Goal: Task Accomplishment & Management: Use online tool/utility

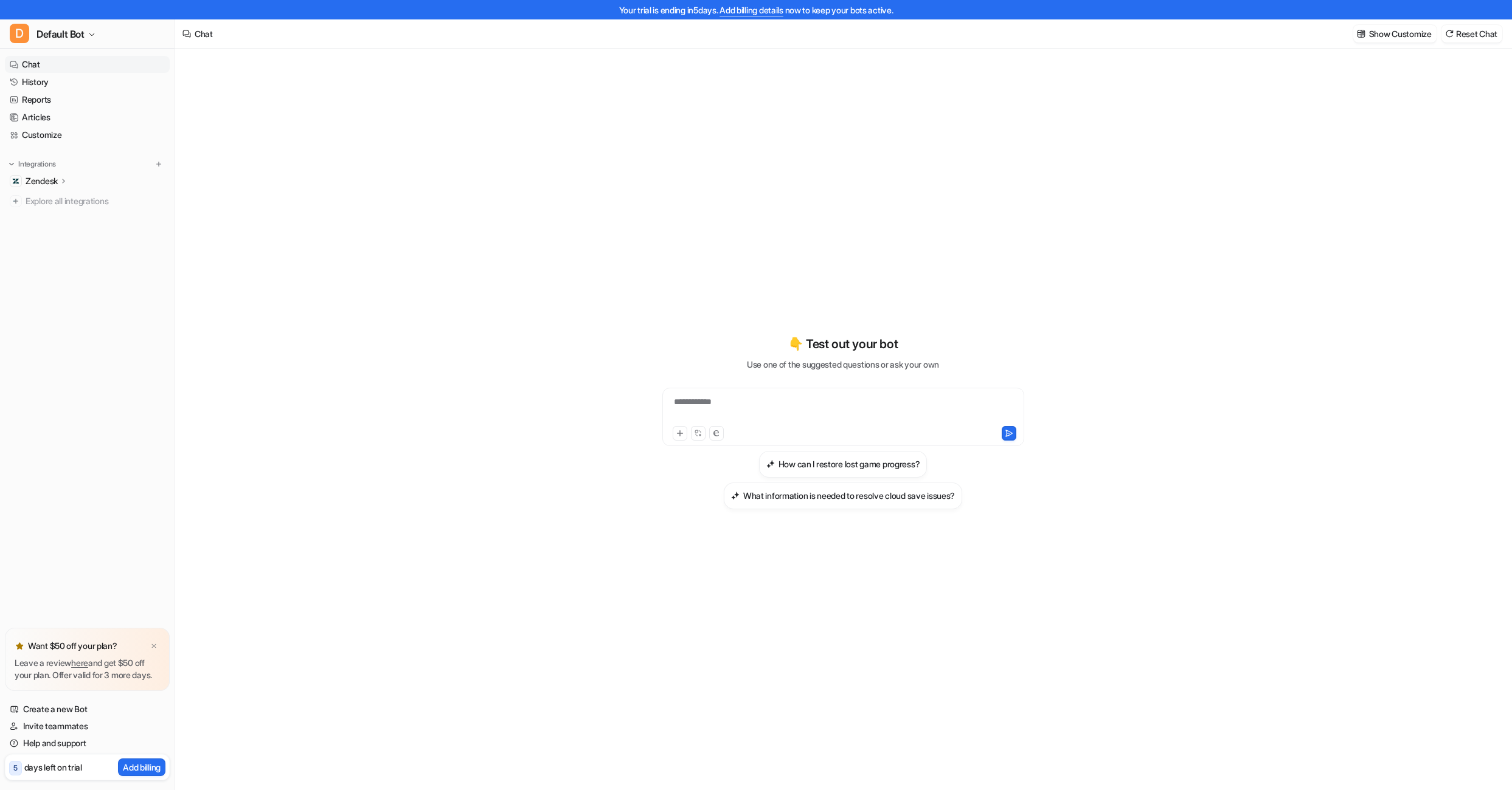
click at [64, 179] on icon at bounding box center [63, 181] width 8 height 9
click at [59, 201] on p "Overview" at bounding box center [52, 199] width 36 height 12
click at [56, 219] on p "Sources" at bounding box center [51, 216] width 31 height 12
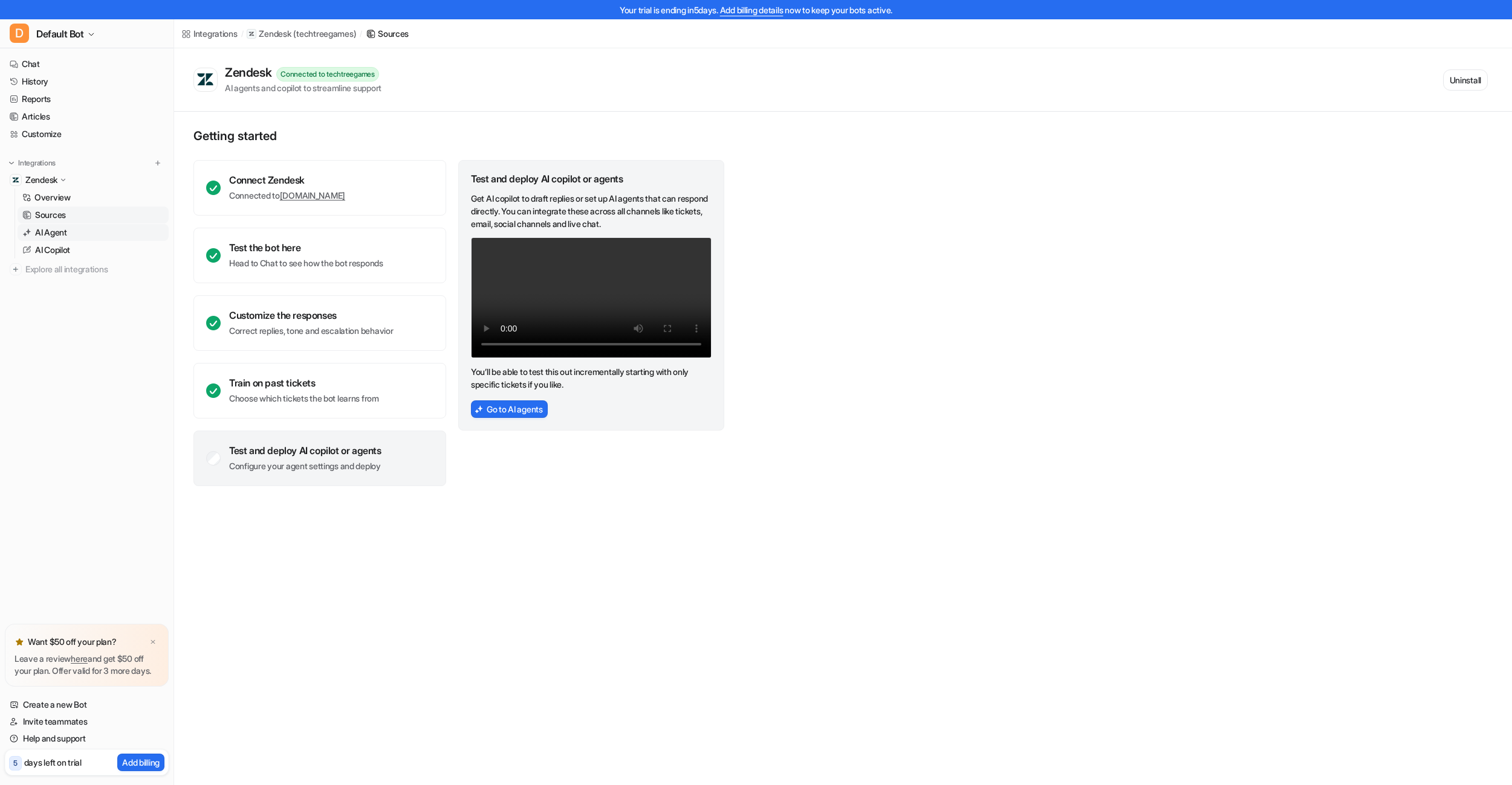
click at [64, 235] on p "AI Agent" at bounding box center [51, 233] width 32 height 12
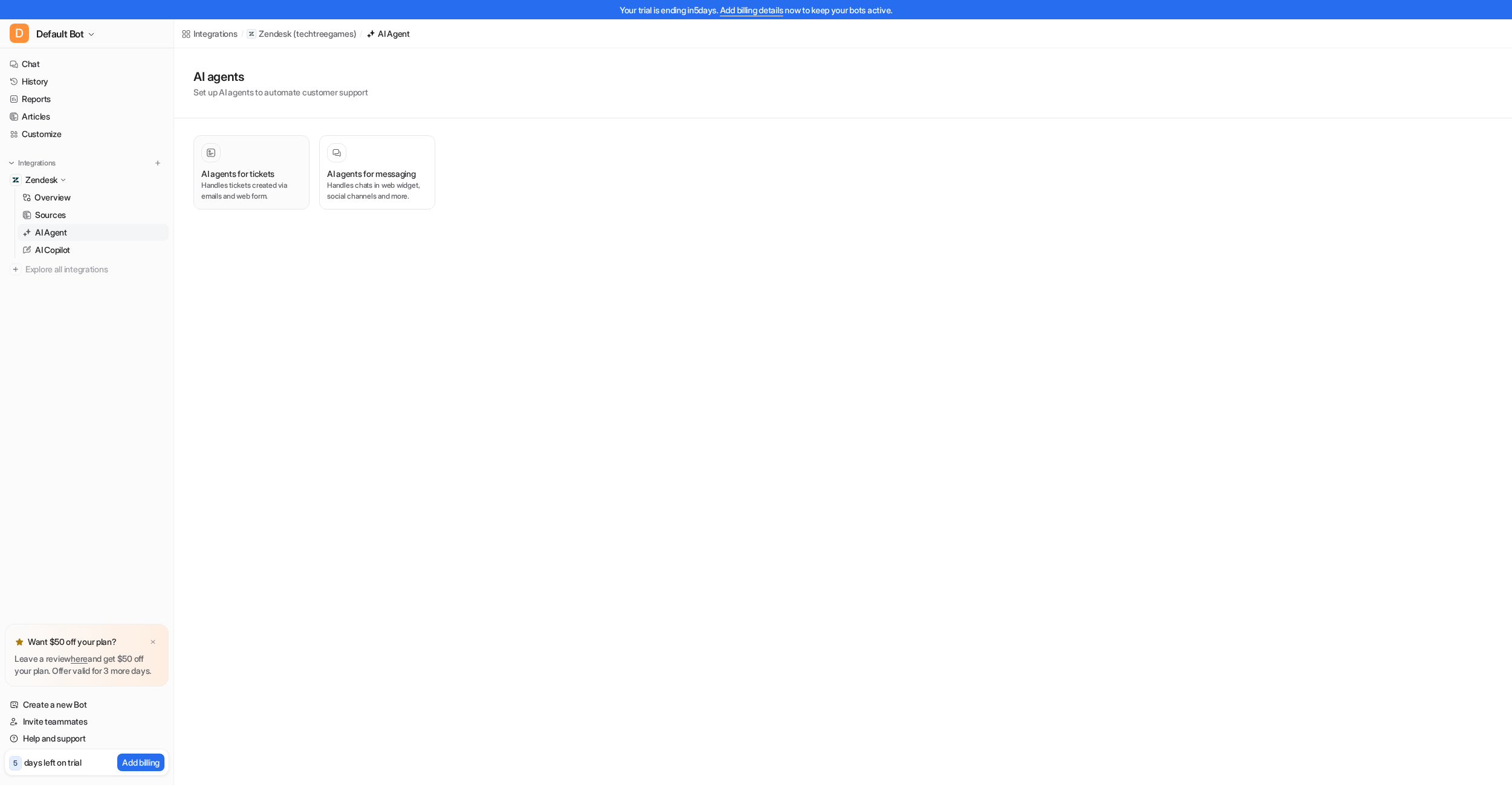
click at [280, 171] on div "AI agents for tickets" at bounding box center [251, 174] width 100 height 13
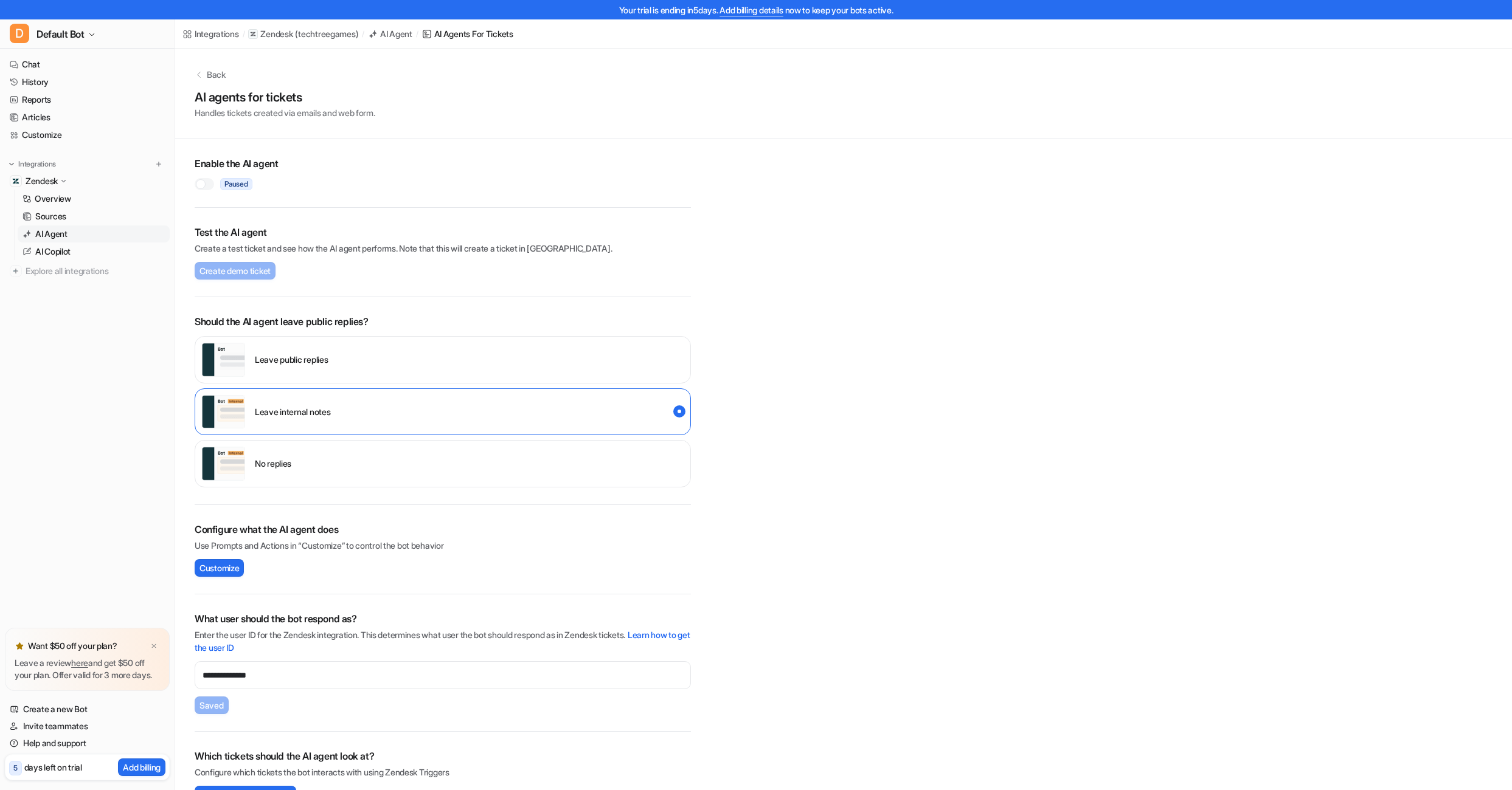
scroll to position [30, 0]
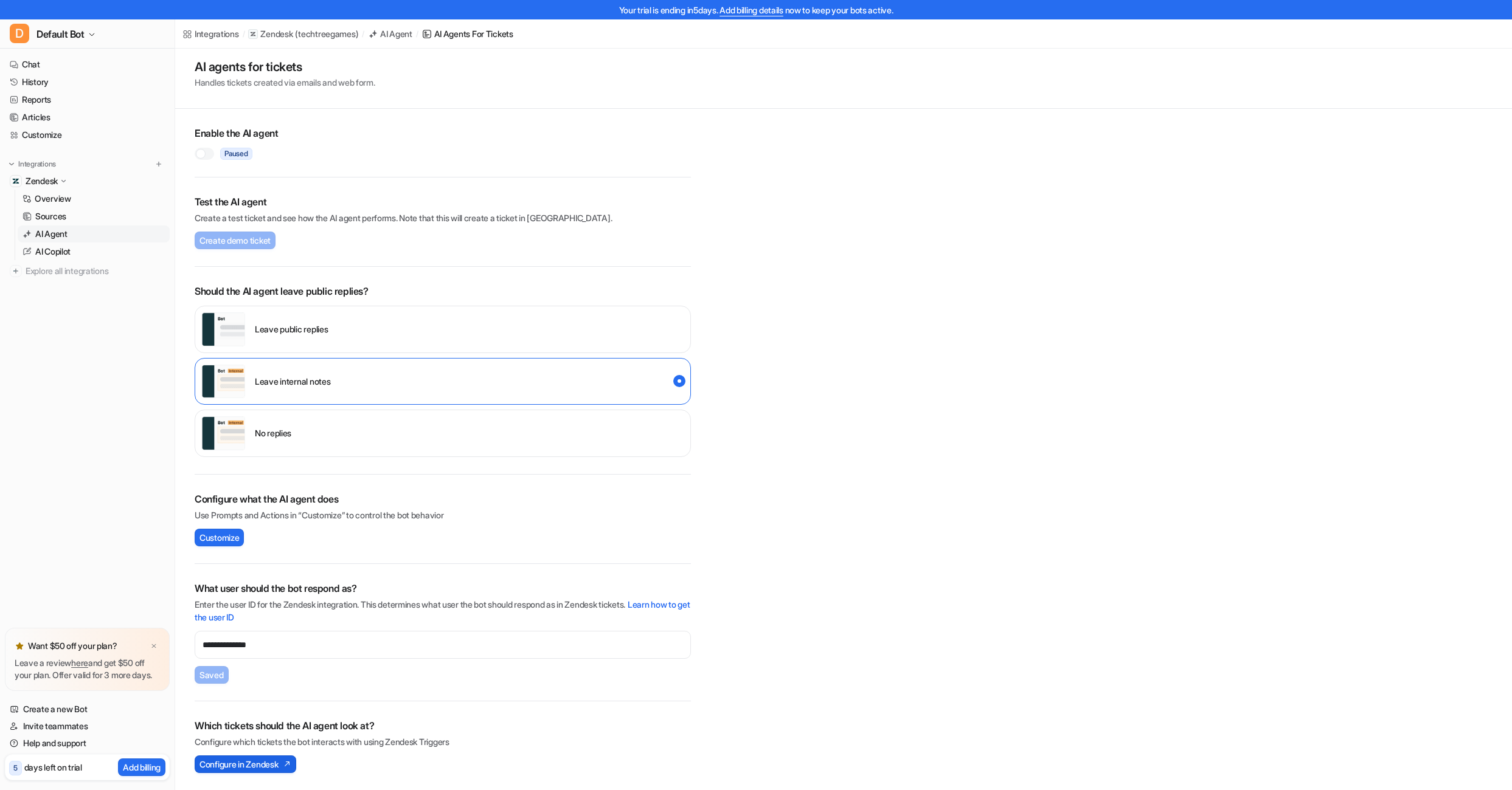
click at [267, 764] on span "Configure in Zendesk" at bounding box center [239, 765] width 79 height 13
click at [260, 778] on div "Which tickets should the AI agent look at? Configure which tickets the bot inte…" at bounding box center [443, 745] width 496 height 89
click at [265, 765] on span "Configure in Zendesk" at bounding box center [239, 765] width 79 height 13
click at [236, 767] on span "Configure in Zendesk" at bounding box center [239, 765] width 79 height 13
click at [286, 763] on img at bounding box center [285, 764] width 12 height 8
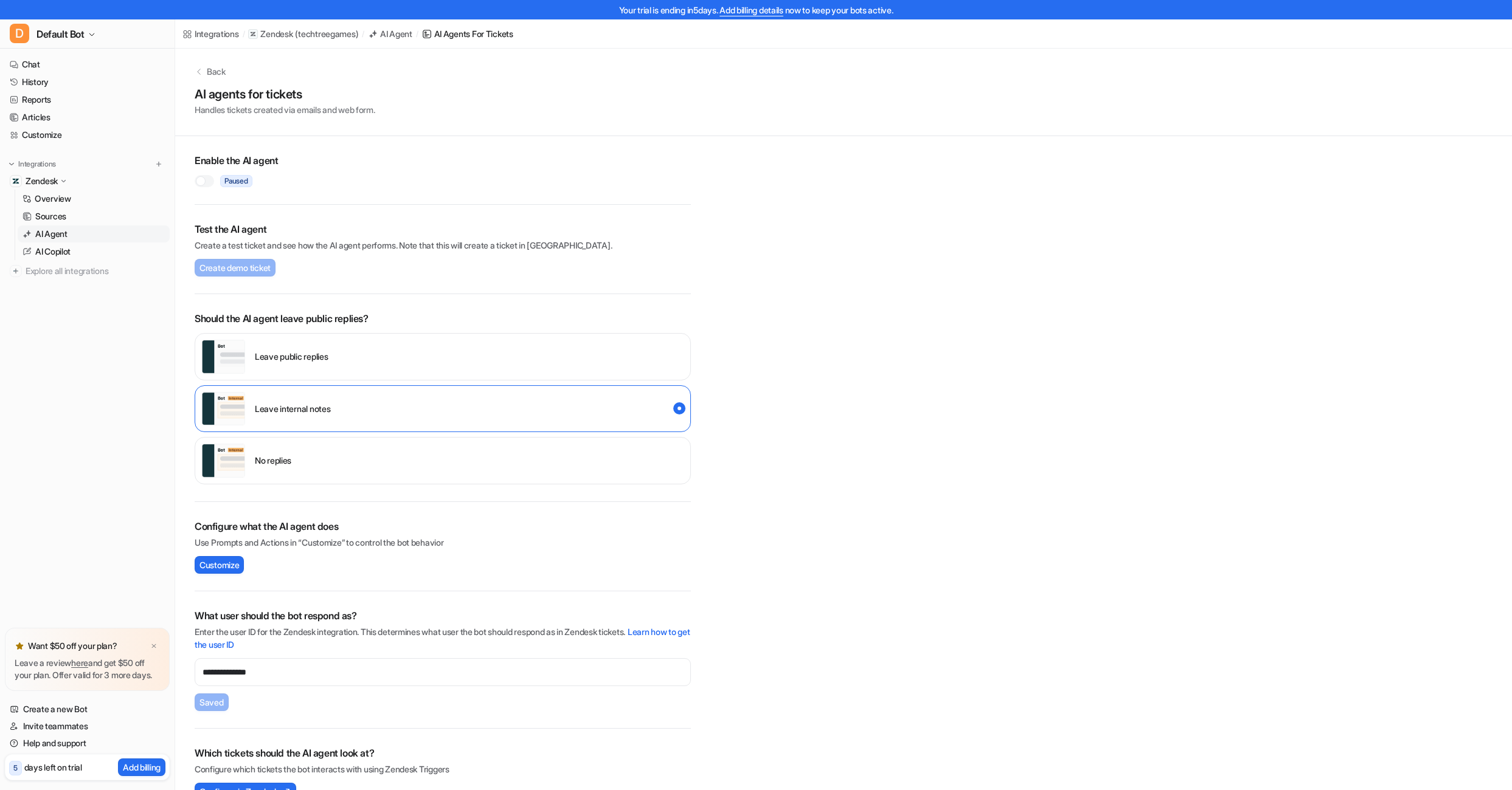
scroll to position [0, 0]
drag, startPoint x: 345, startPoint y: 675, endPoint x: 183, endPoint y: 668, distance: 162.2
click at [183, 668] on div "**********" at bounding box center [442, 480] width 535 height 681
paste input "**********"
type input "**********"
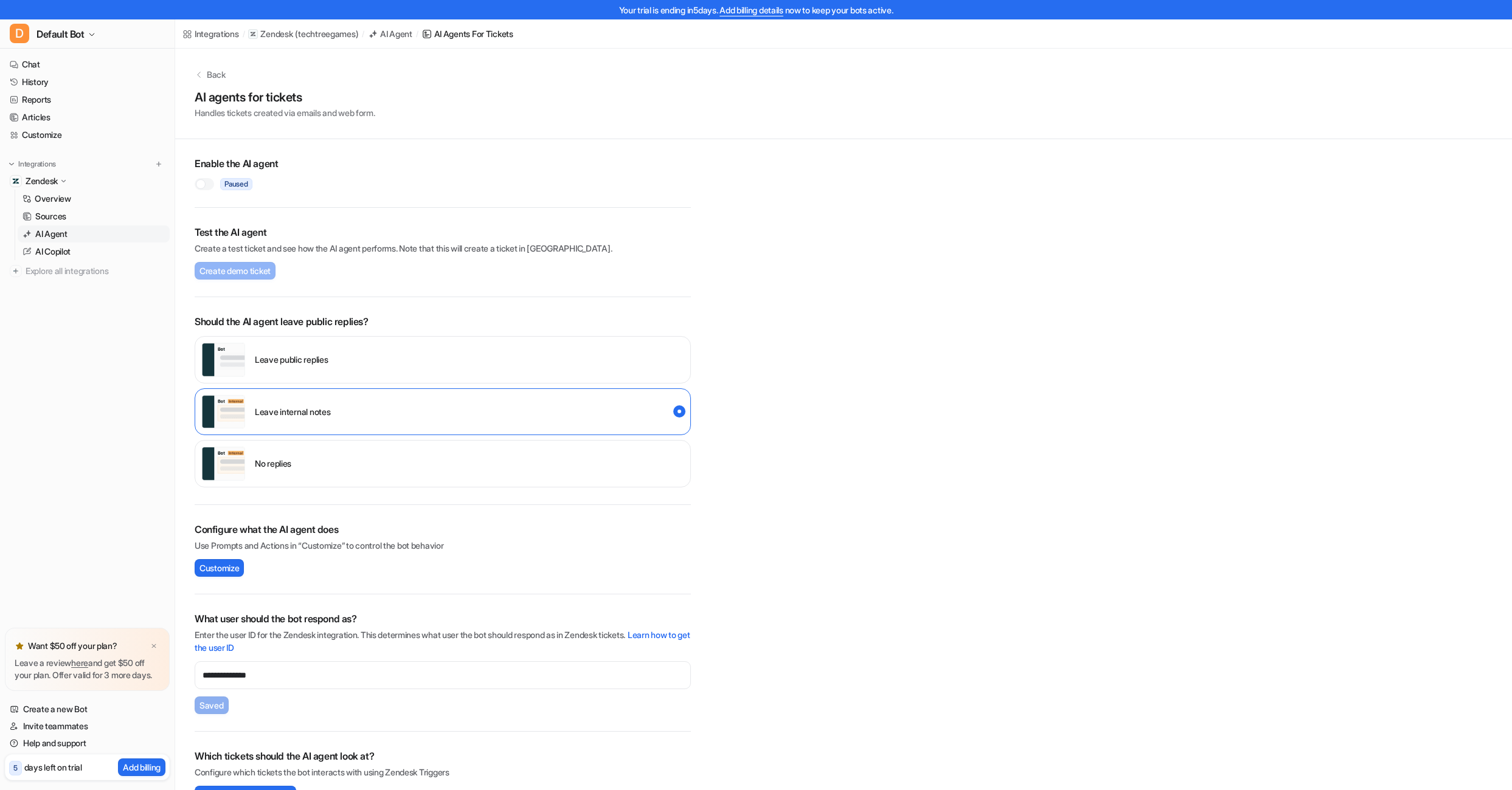
click at [230, 709] on div "**********" at bounding box center [443, 662] width 496 height 102
click at [327, 33] on p "( techtreegames )" at bounding box center [327, 34] width 63 height 12
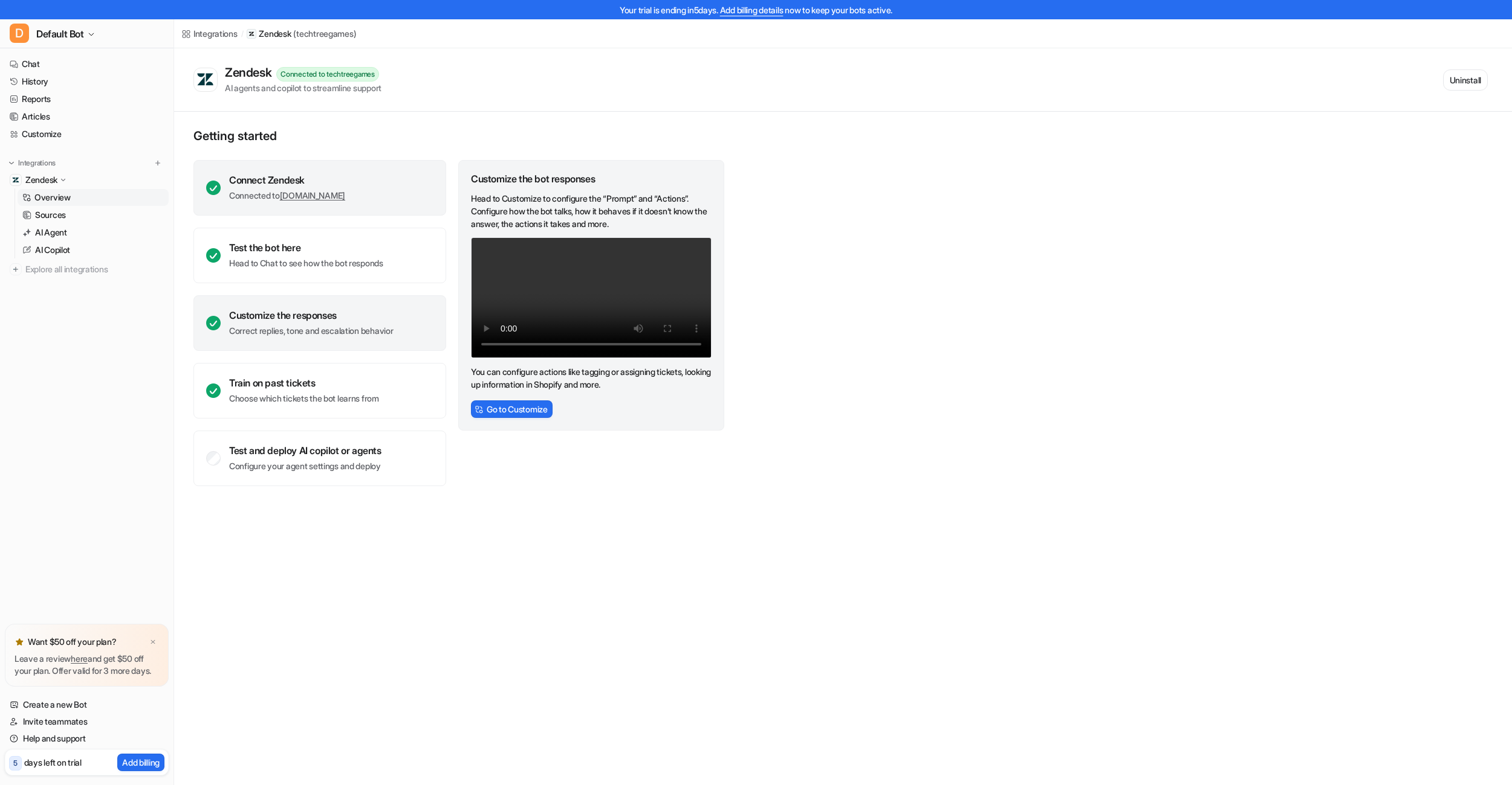
click at [345, 191] on link "[DOMAIN_NAME]" at bounding box center [312, 195] width 65 height 10
click at [65, 707] on link "Create a new Bot" at bounding box center [87, 705] width 164 height 17
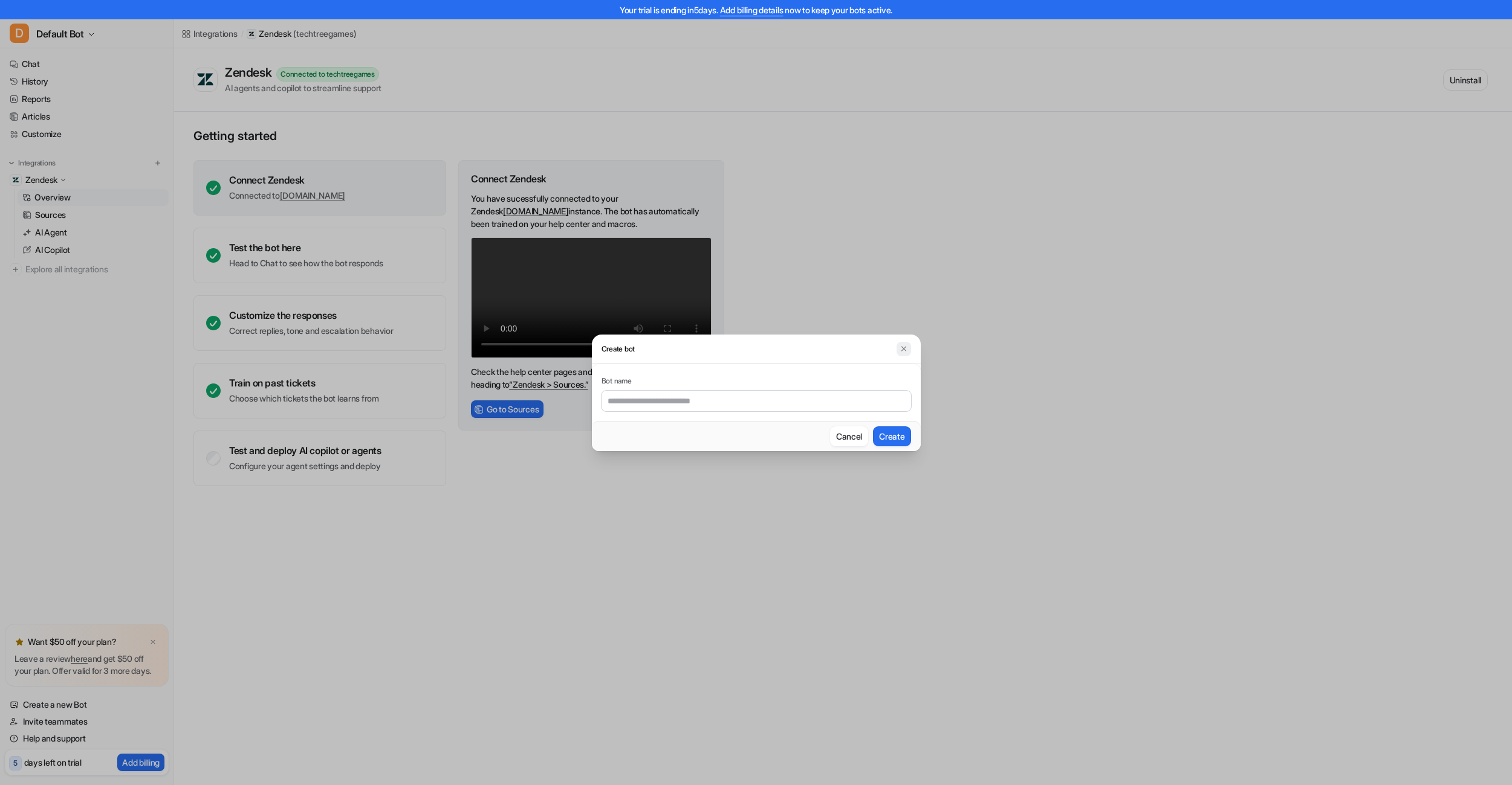
click at [906, 350] on img at bounding box center [903, 349] width 8 height 9
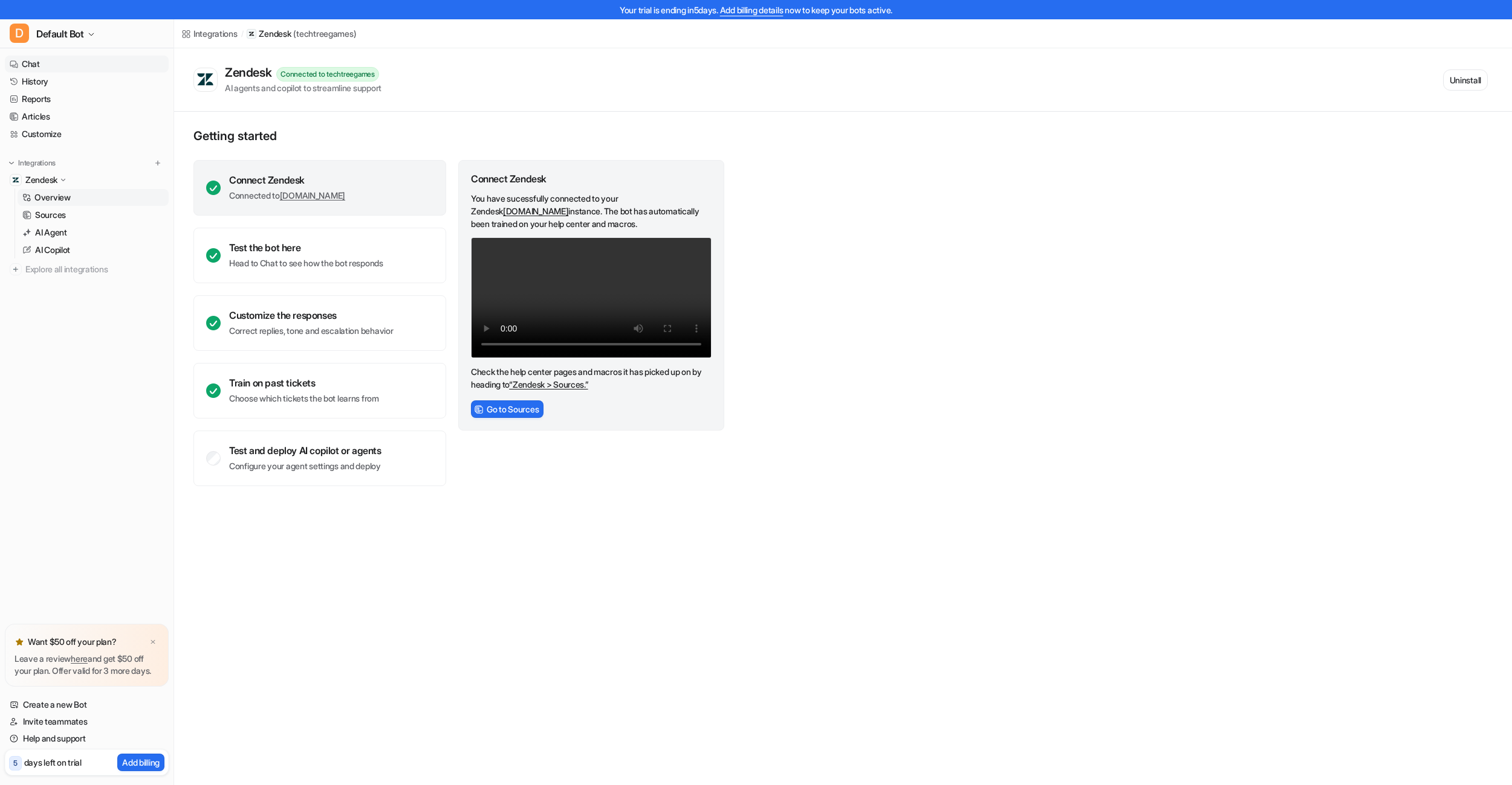
click at [47, 70] on link "Chat" at bounding box center [87, 64] width 164 height 17
click at [51, 84] on link "History" at bounding box center [87, 82] width 164 height 17
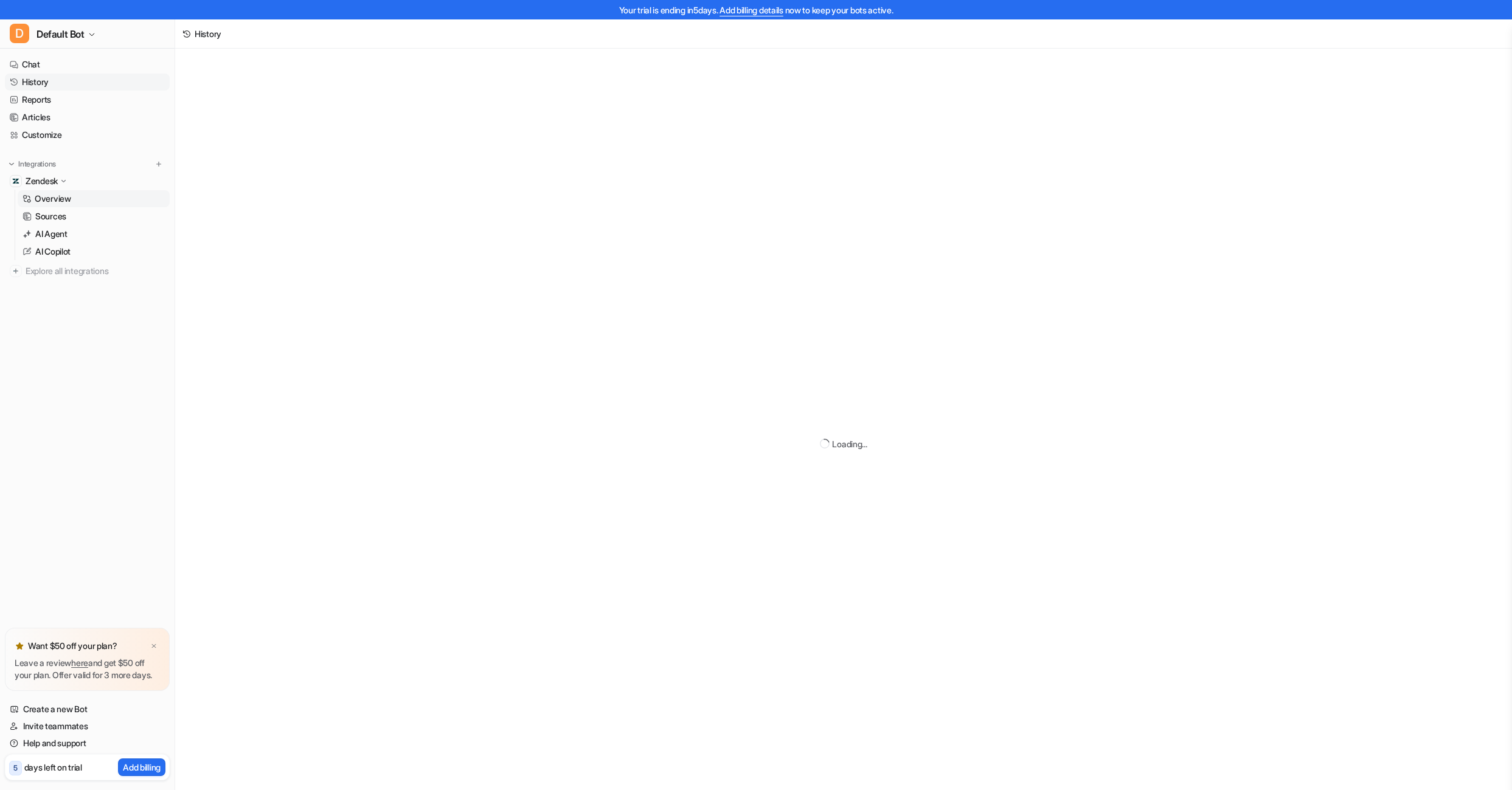
click at [62, 192] on link "Overview" at bounding box center [93, 199] width 152 height 17
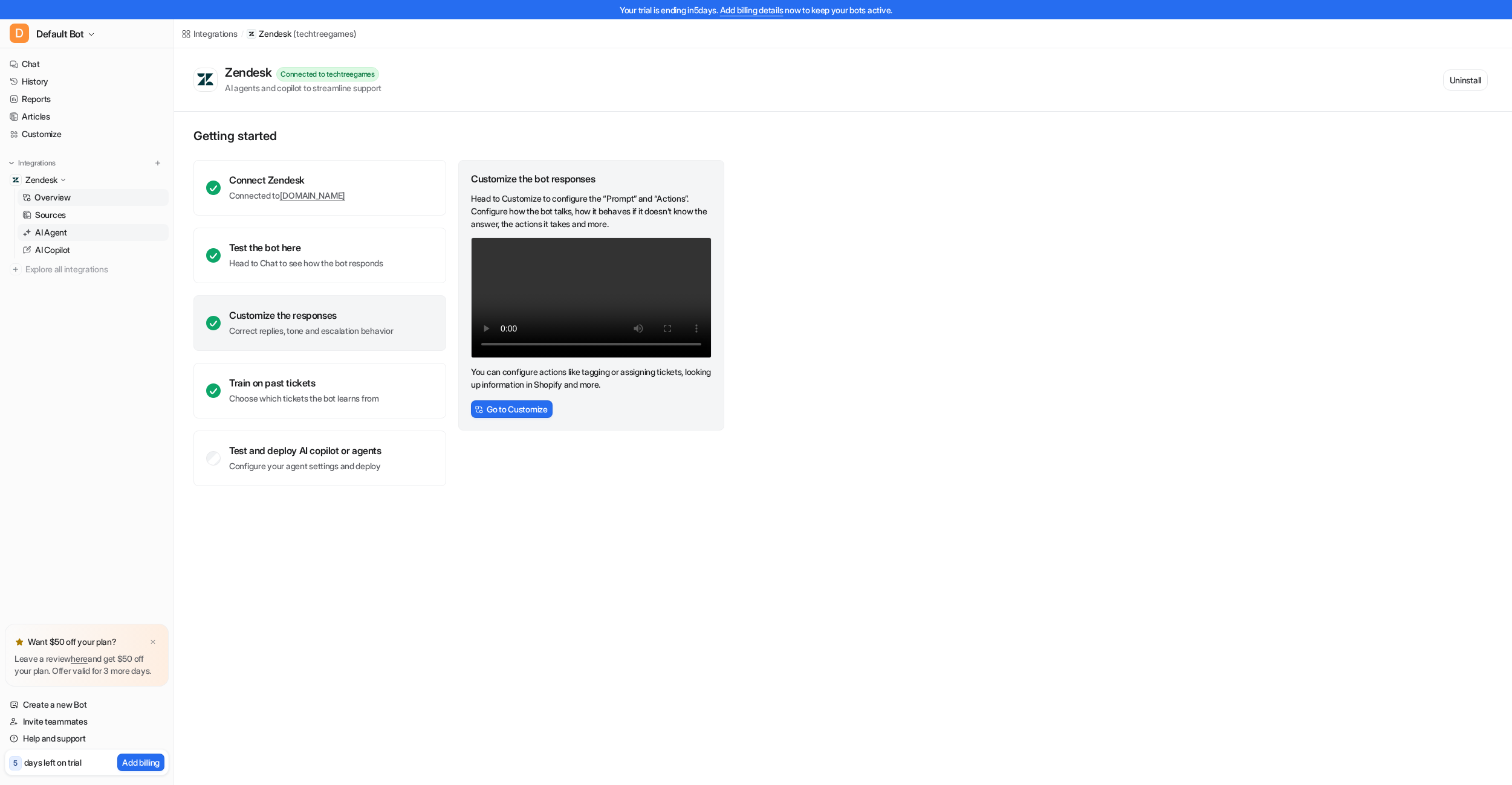
click at [75, 234] on link "AI Agent" at bounding box center [93, 233] width 151 height 17
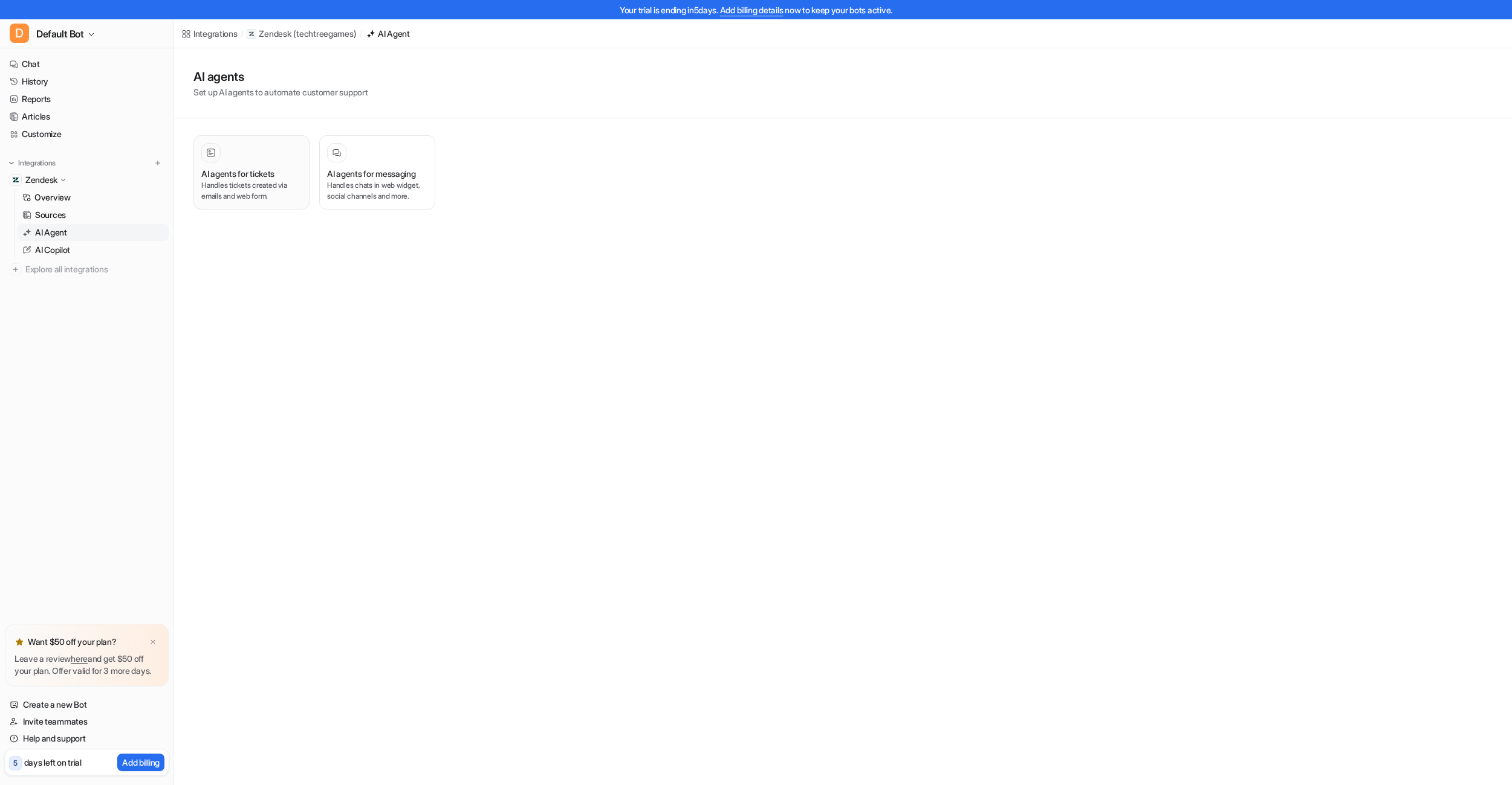
click at [306, 164] on button "AI agents for tickets Handles tickets created via emails and web form." at bounding box center [252, 172] width 116 height 74
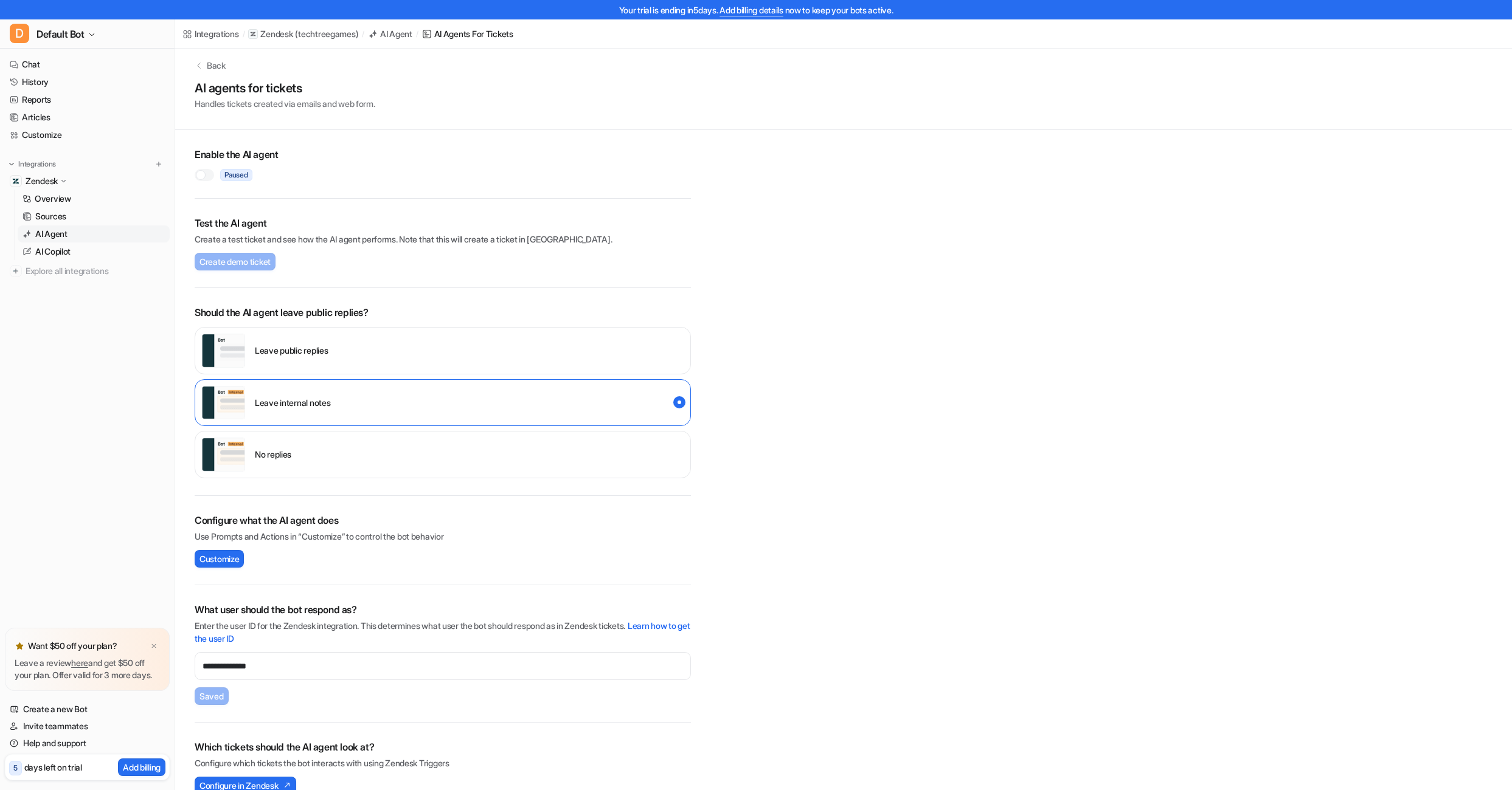
scroll to position [30, 0]
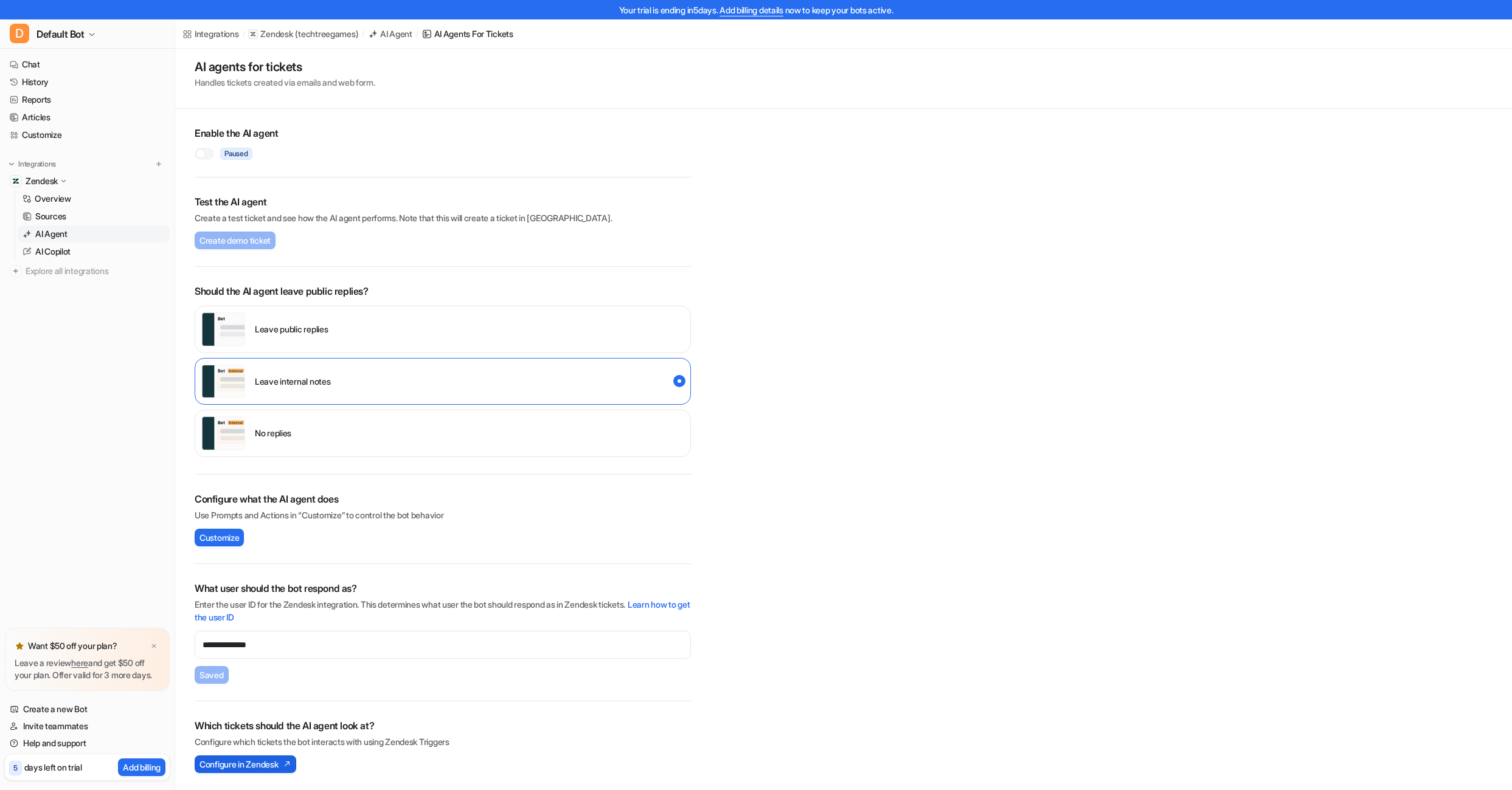
click at [238, 767] on span "Configure in Zendesk" at bounding box center [239, 765] width 79 height 13
